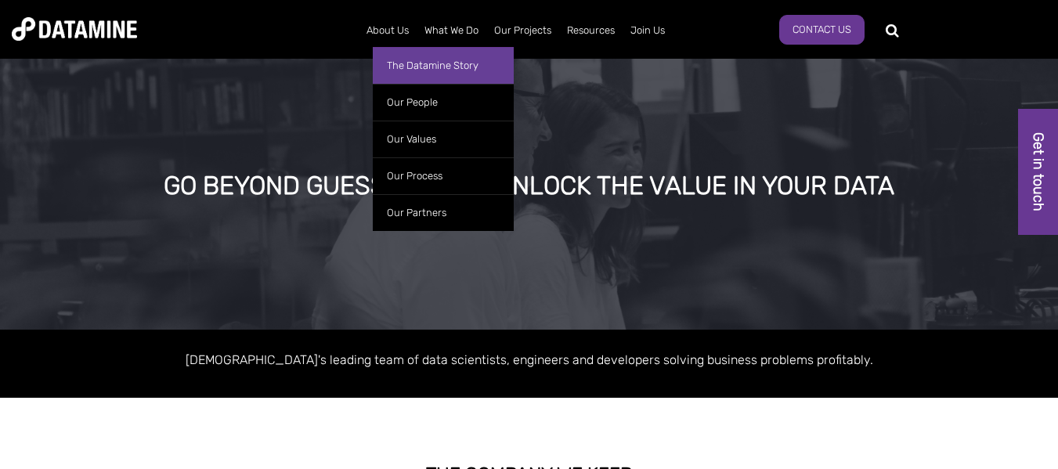
click at [404, 67] on link "The Datamine Story" at bounding box center [443, 65] width 141 height 37
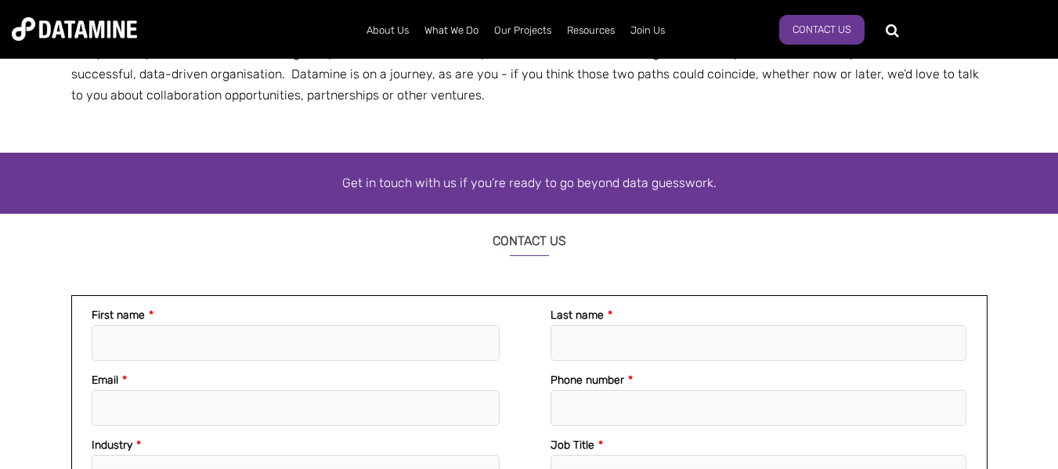
scroll to position [1681, 0]
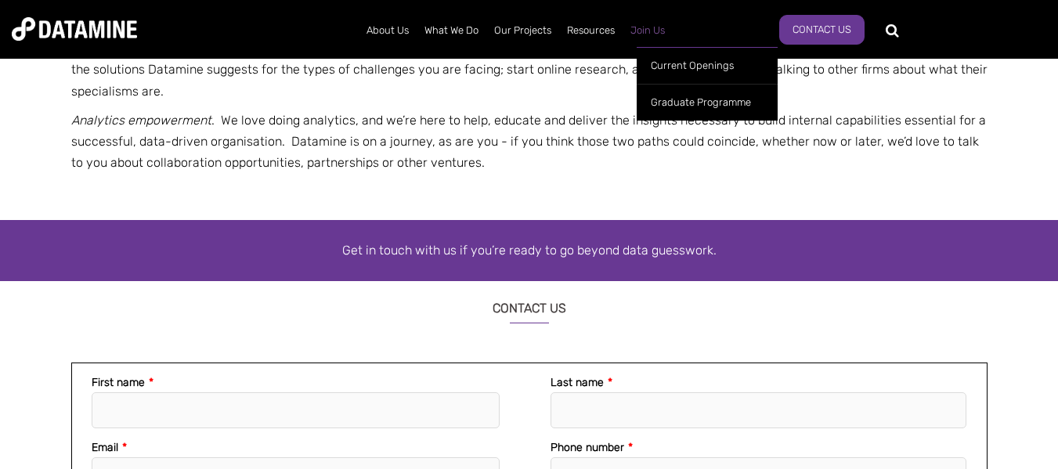
scroll to position [1692, 0]
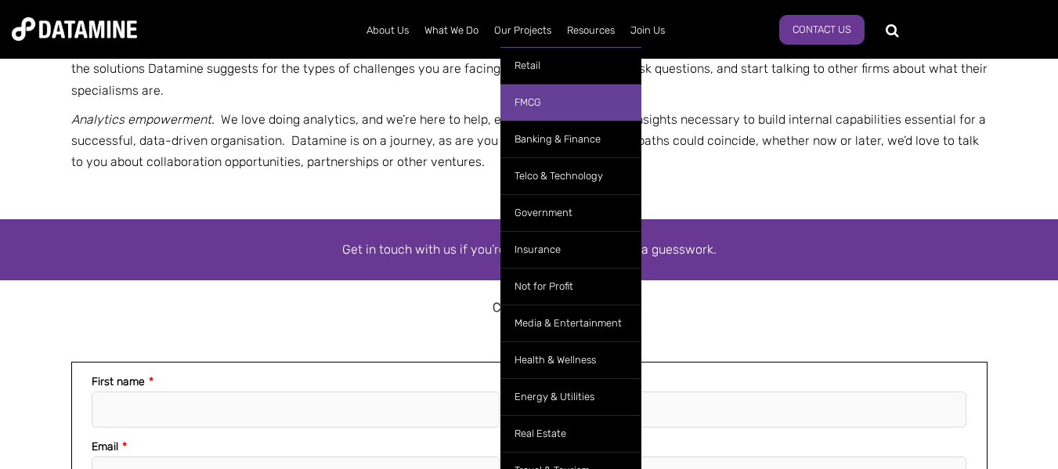
click at [534, 99] on link "FMCG" at bounding box center [570, 102] width 141 height 37
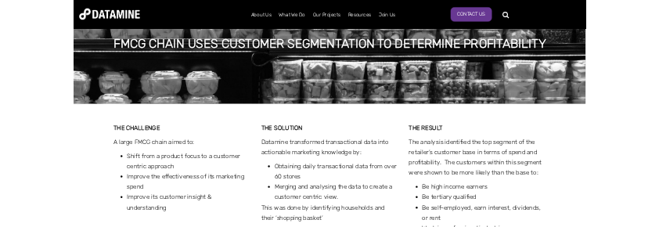
scroll to position [485, 0]
